Goal: Complete application form: Complete application form

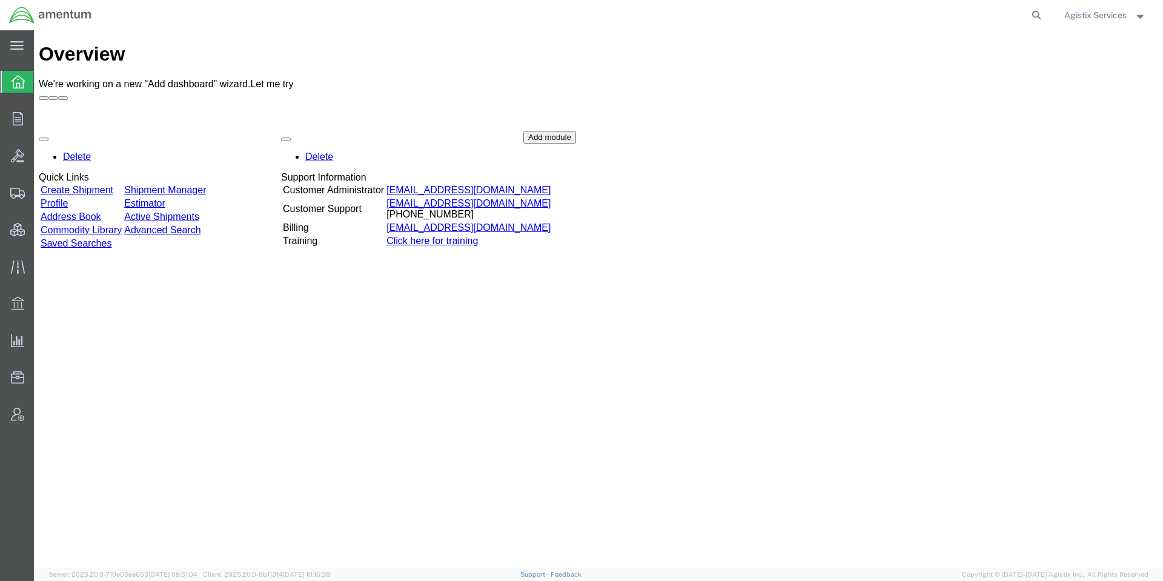
click at [1109, 10] on span "Agistix Services" at bounding box center [1096, 14] width 62 height 13
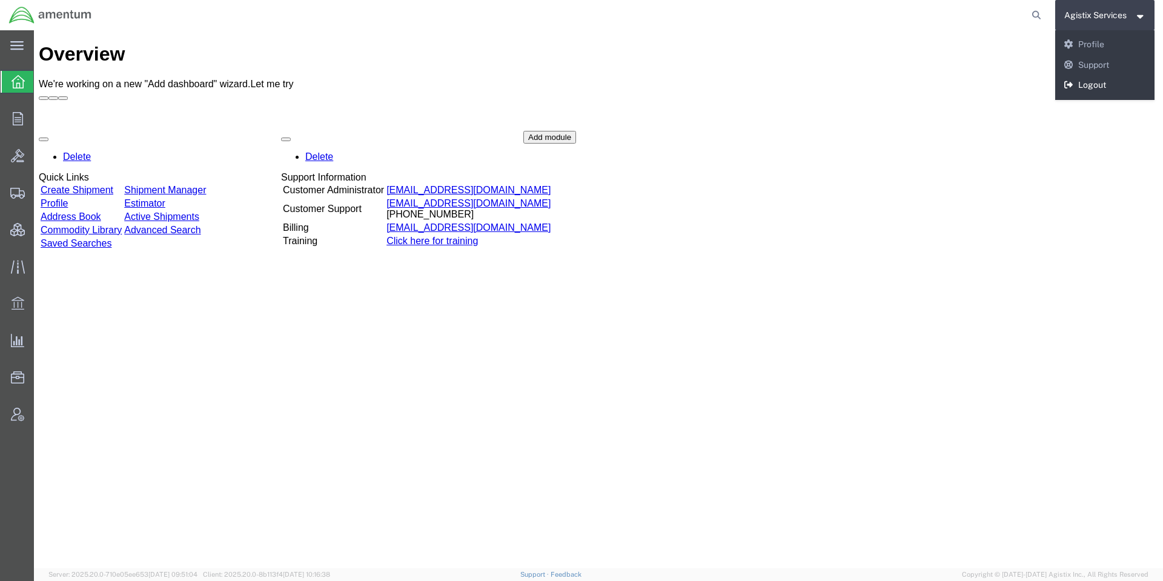
drag, startPoint x: 1095, startPoint y: 91, endPoint x: 1059, endPoint y: 62, distance: 46.5
click at [1095, 92] on link "Logout" at bounding box center [1106, 85] width 100 height 21
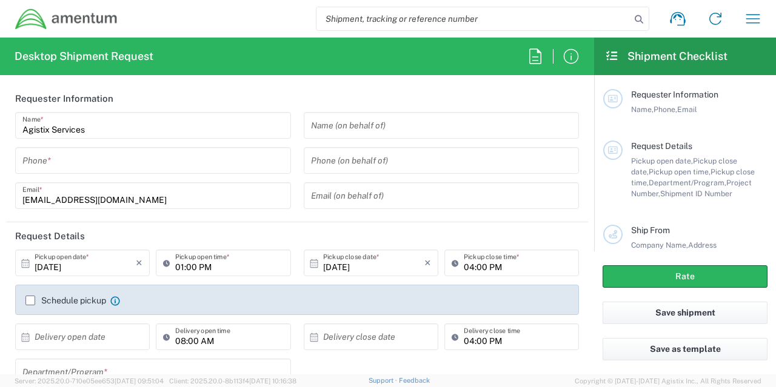
type input "[GEOGRAPHIC_DATA]"
type input "001"
type input "[GEOGRAPHIC_DATA]"
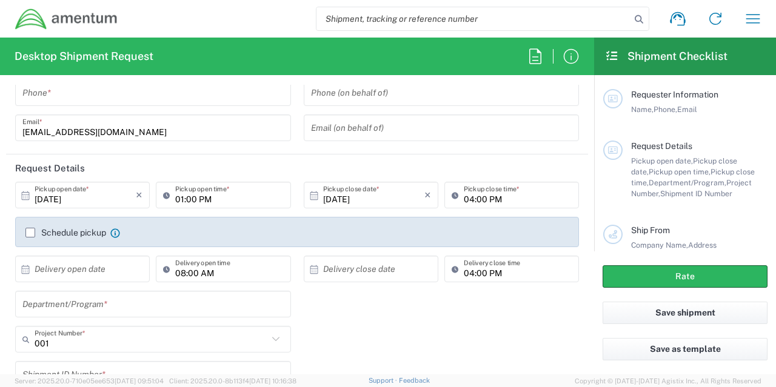
scroll to position [182, 0]
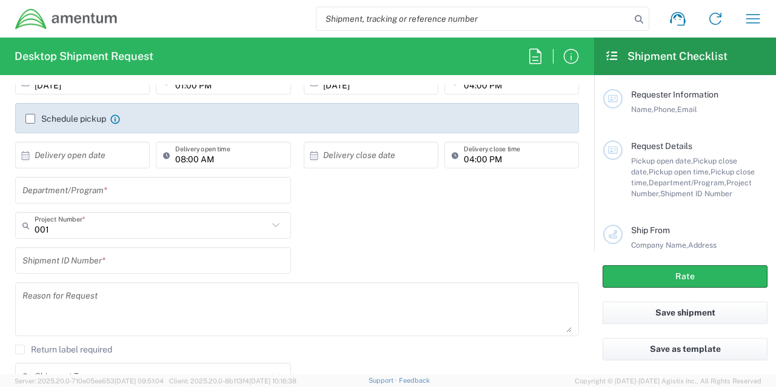
click at [181, 194] on input "text" at bounding box center [152, 190] width 261 height 21
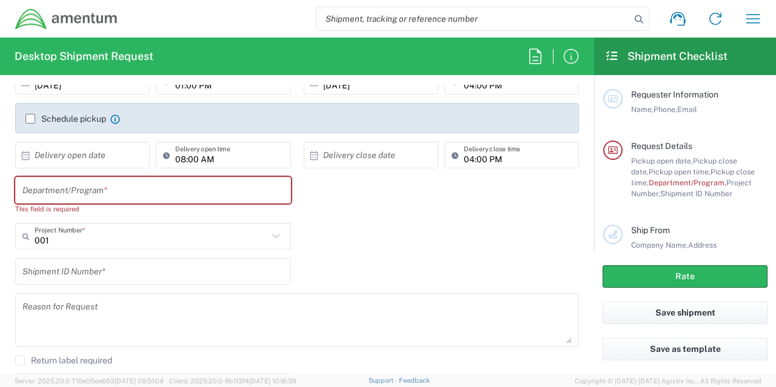
click at [370, 198] on div "Department/Program * This field is required" at bounding box center [297, 200] width 576 height 46
click at [347, 215] on div "Department/Program * This field is required" at bounding box center [297, 200] width 576 height 46
click at [234, 192] on input "text" at bounding box center [152, 190] width 261 height 21
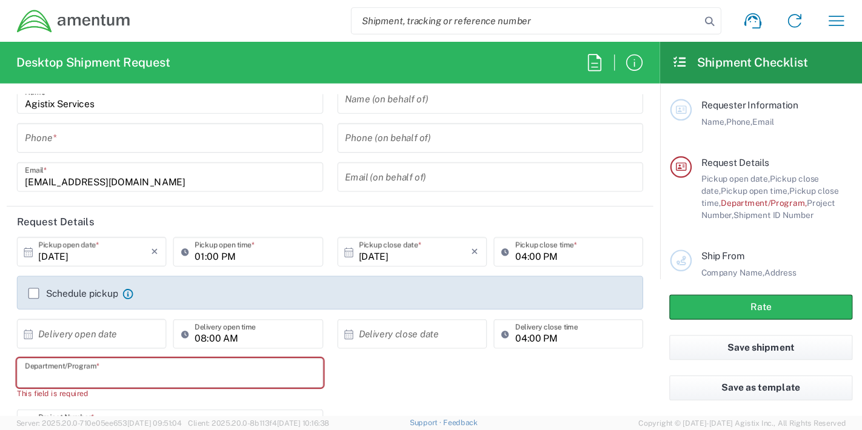
scroll to position [36, 0]
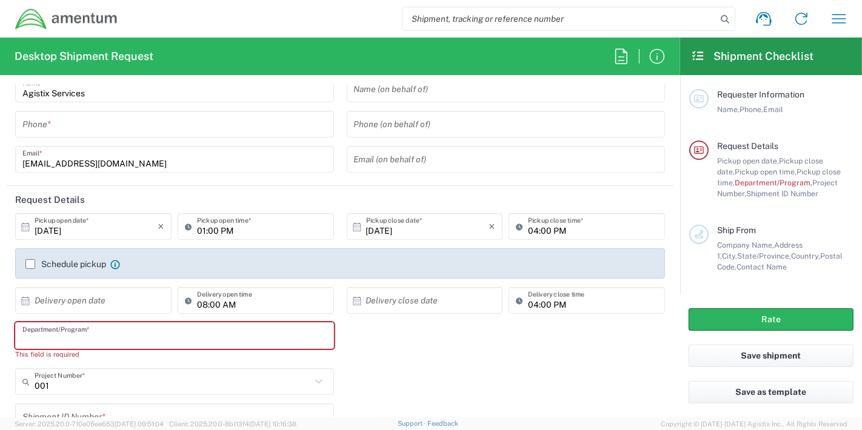
click at [95, 59] on h2 "Desktop Shipment Request" at bounding box center [84, 56] width 139 height 15
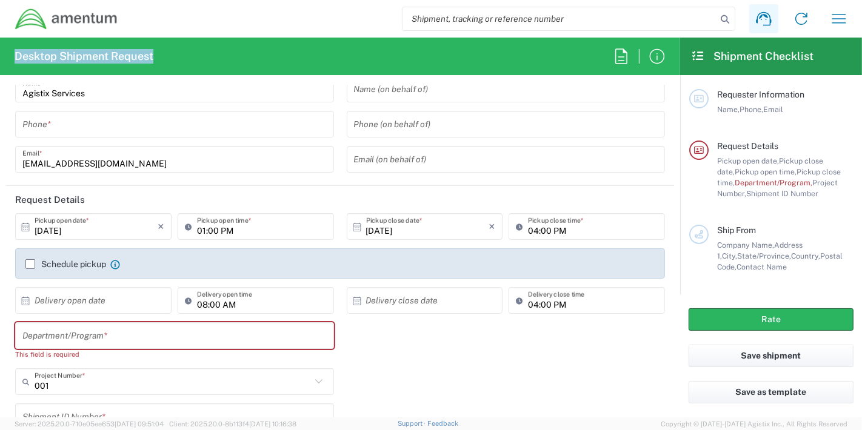
copy agx-form-header "Desktop Shipment Request"
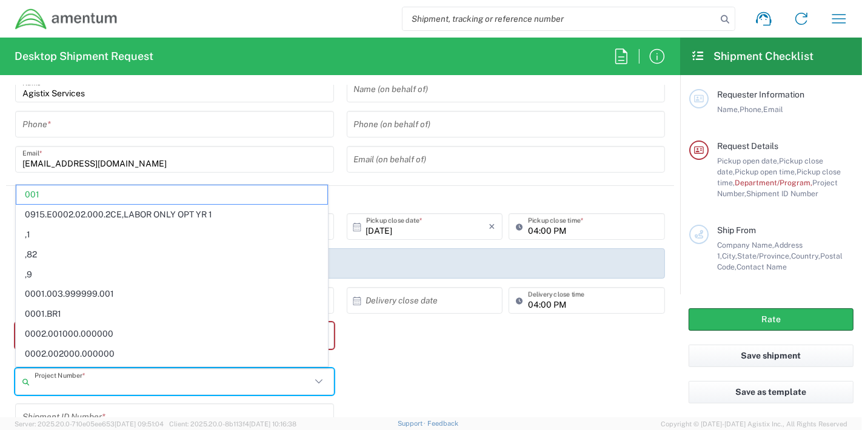
drag, startPoint x: 125, startPoint y: 382, endPoint x: 73, endPoint y: 368, distance: 54.5
click at [73, 368] on div "Project Number *" at bounding box center [174, 381] width 319 height 27
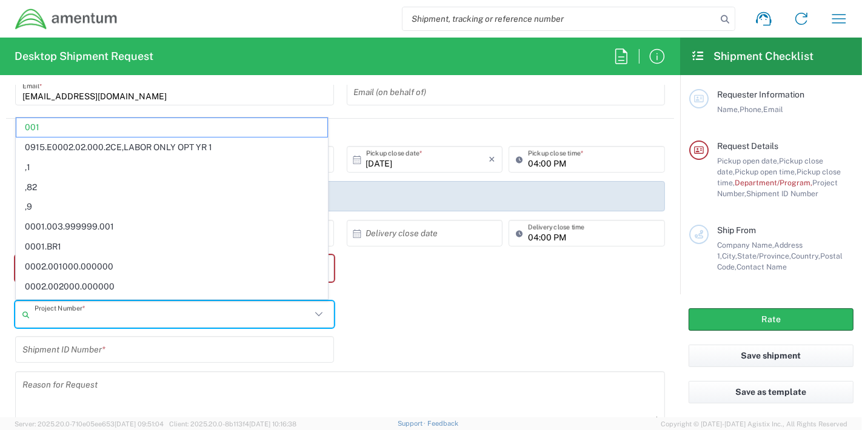
scroll to position [104, 0]
click at [534, 265] on div "Department/Program * This field is required" at bounding box center [340, 278] width 662 height 46
type input "001"
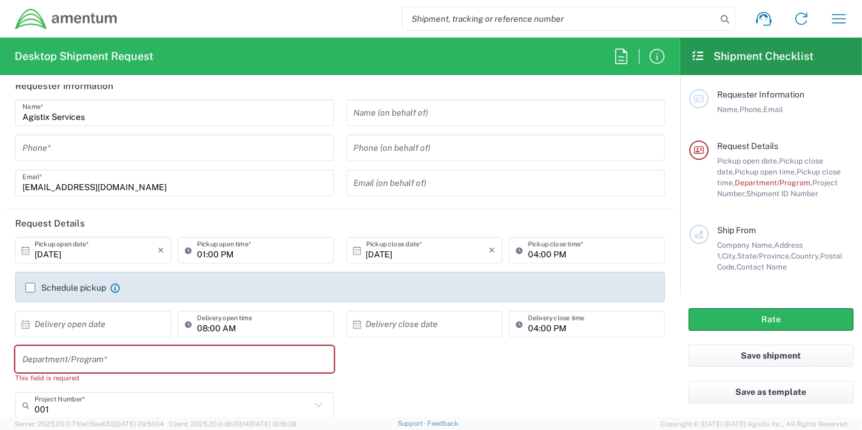
scroll to position [0, 0]
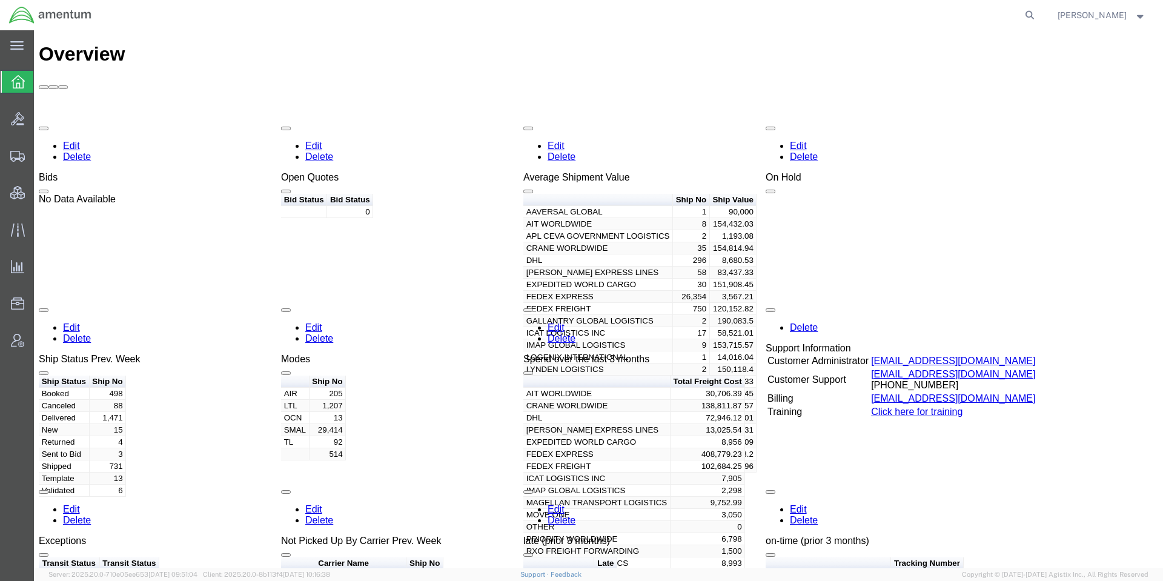
click at [1074, 15] on span "Jason Champagne" at bounding box center [1092, 14] width 69 height 13
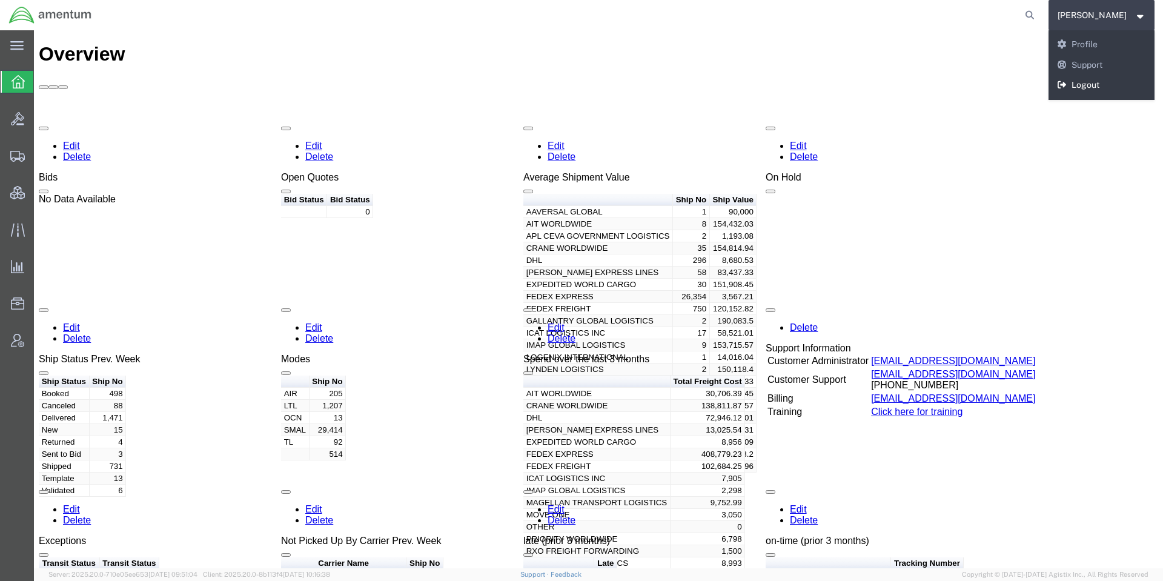
click at [1079, 93] on link "Logout" at bounding box center [1102, 85] width 107 height 21
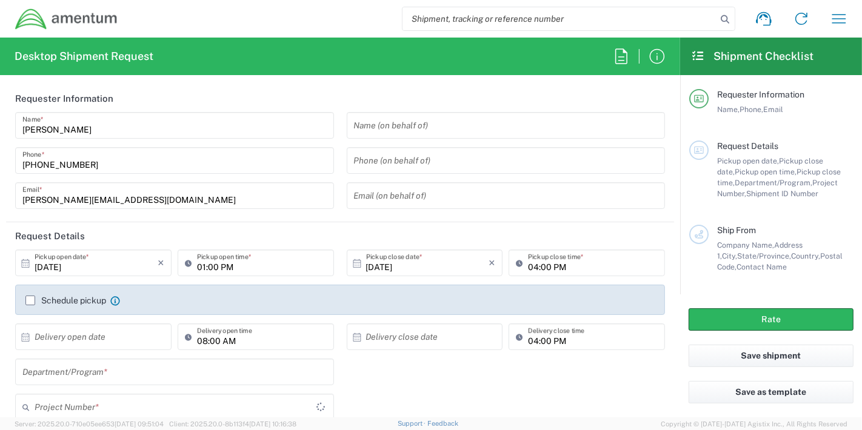
type input "United States"
type input "OVHD.600294.PURCH"
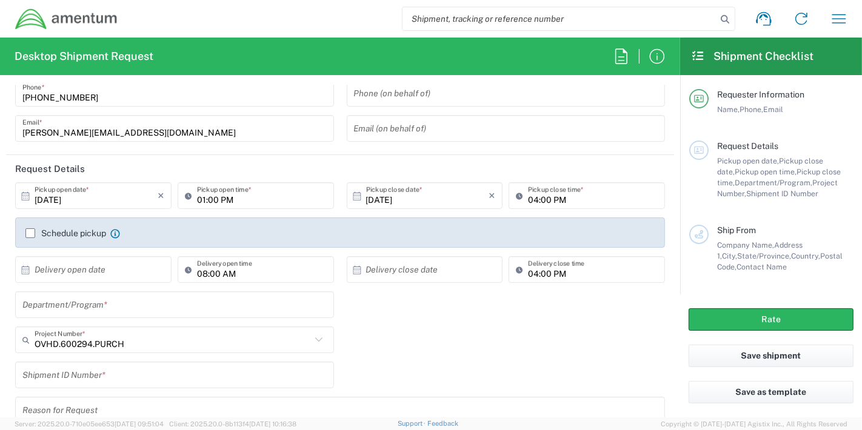
scroll to position [202, 0]
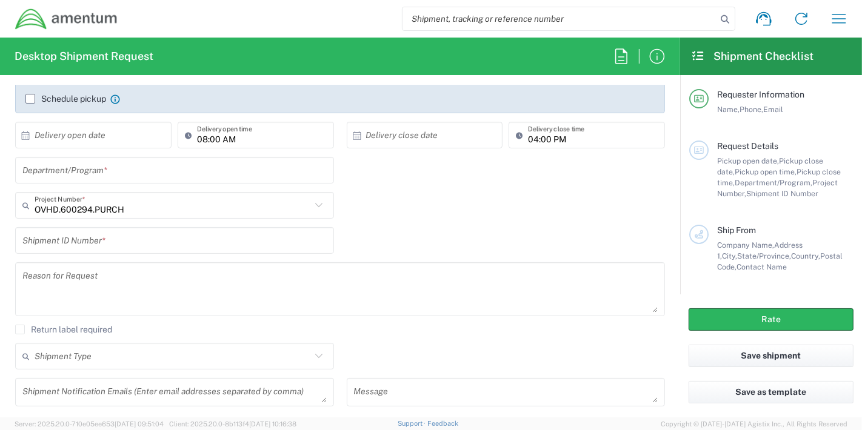
click at [221, 178] on input "text" at bounding box center [174, 170] width 304 height 21
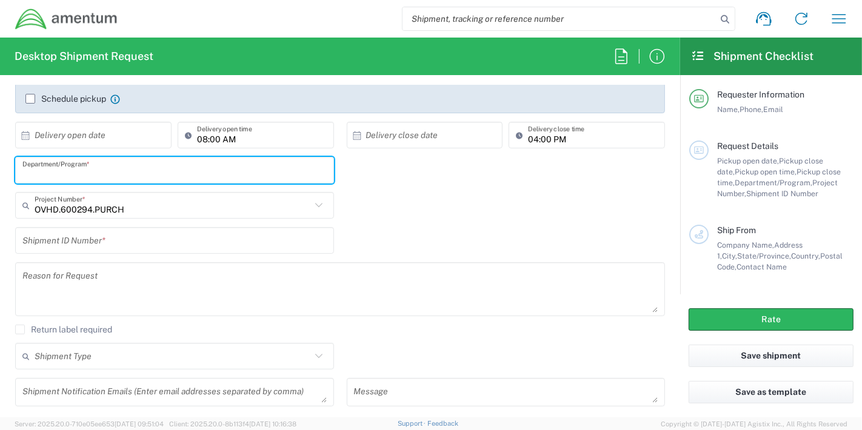
click at [221, 170] on input "text" at bounding box center [174, 170] width 304 height 21
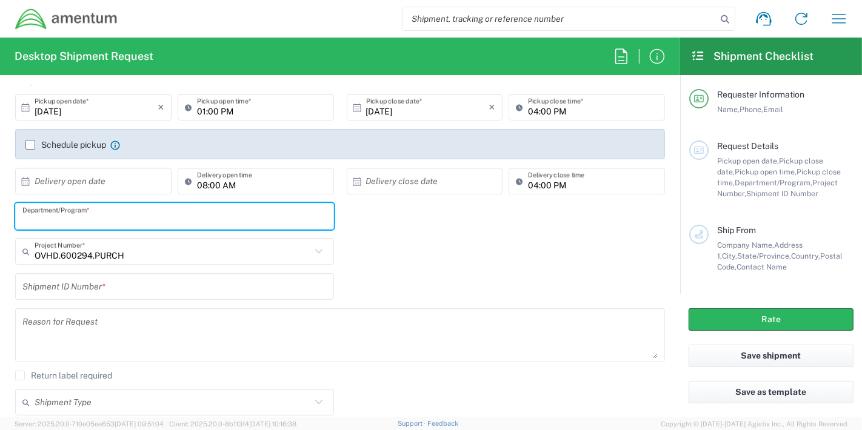
scroll to position [135, 0]
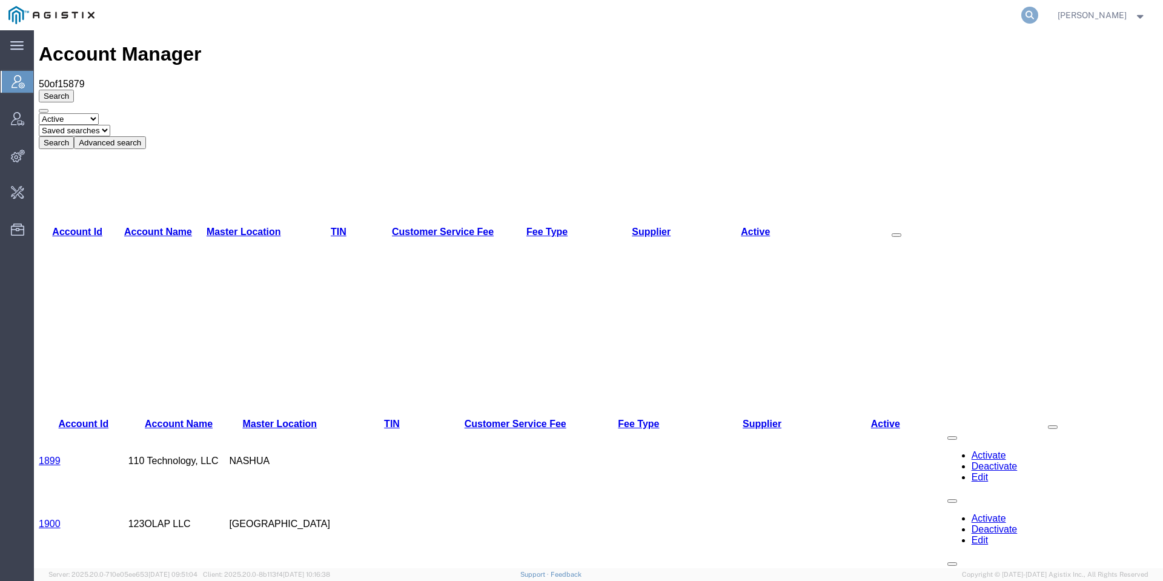
click at [1039, 15] on icon at bounding box center [1030, 15] width 17 height 17
paste input "2701239447"
type input "2701239447"
